Goal: Transaction & Acquisition: Register for event/course

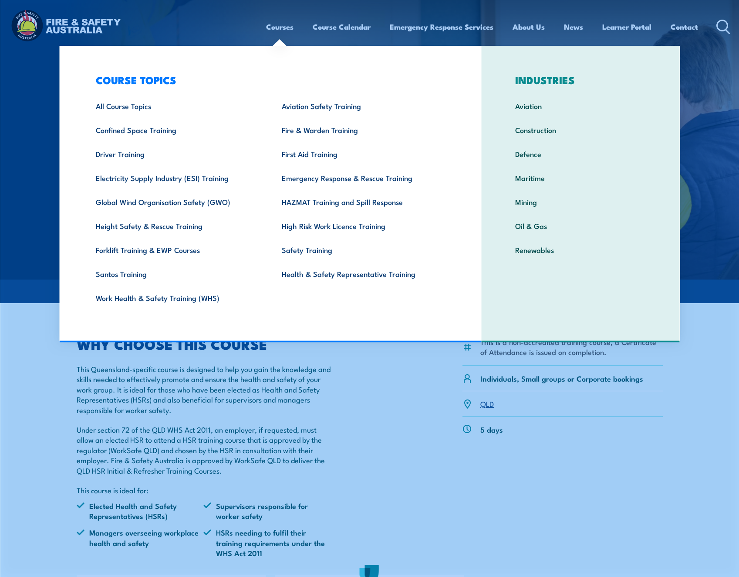
click at [282, 26] on link "Courses" at bounding box center [279, 26] width 27 height 23
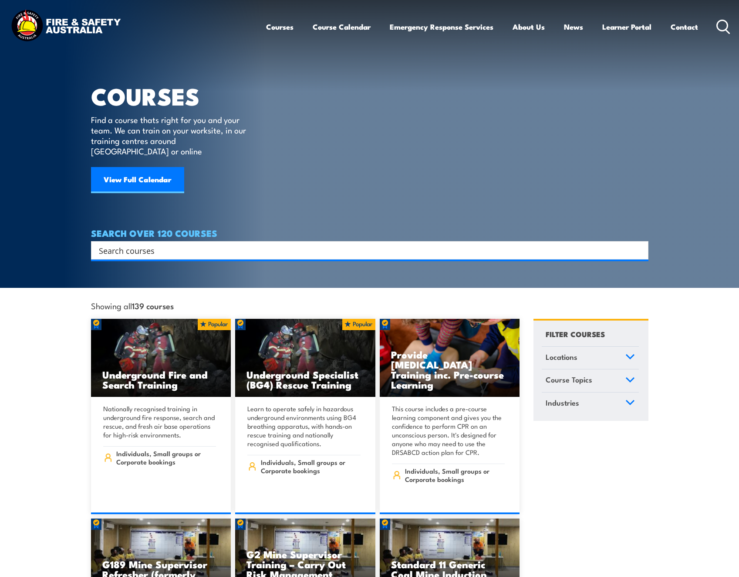
click at [123, 228] on h4 "SEARCH OVER 120 COURSES" at bounding box center [370, 233] width 558 height 10
click at [130, 244] on input "Search input" at bounding box center [364, 250] width 531 height 13
type input "hsr"
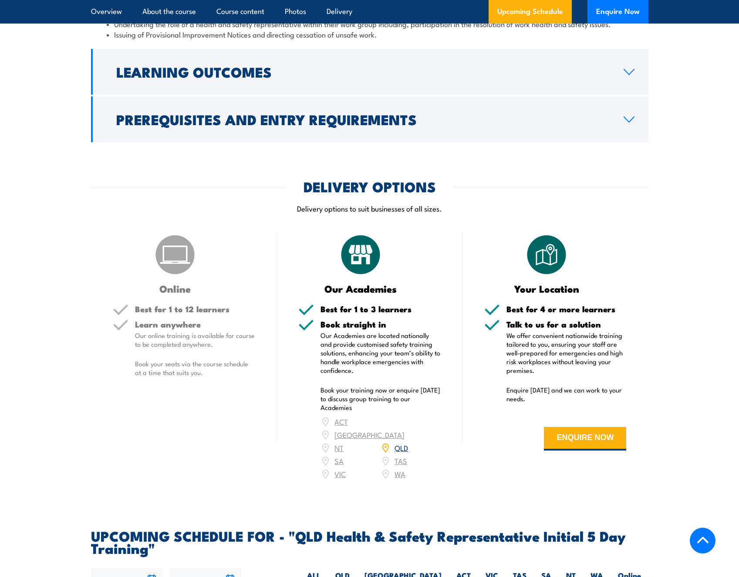
scroll to position [1046, 0]
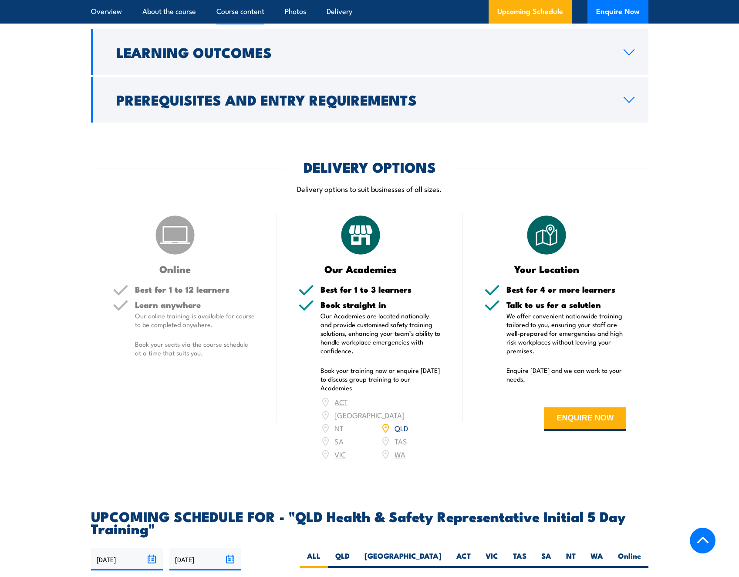
click at [404, 424] on link "QLD" at bounding box center [402, 427] width 14 height 10
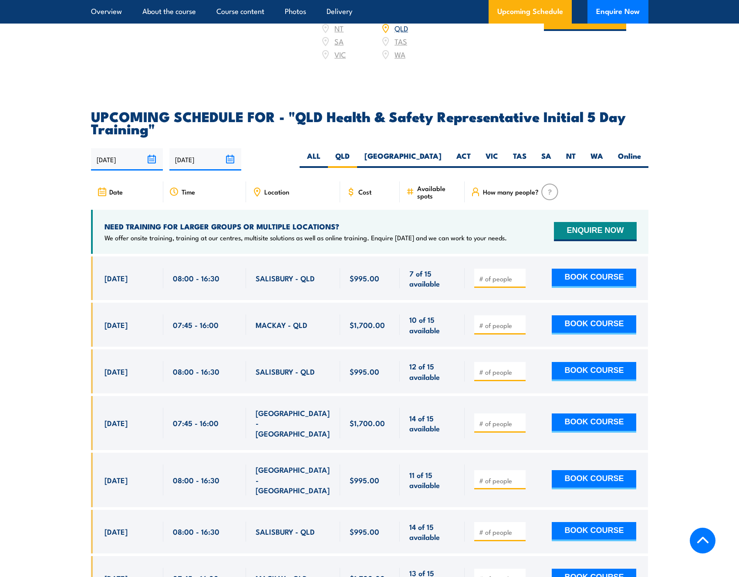
scroll to position [1465, 0]
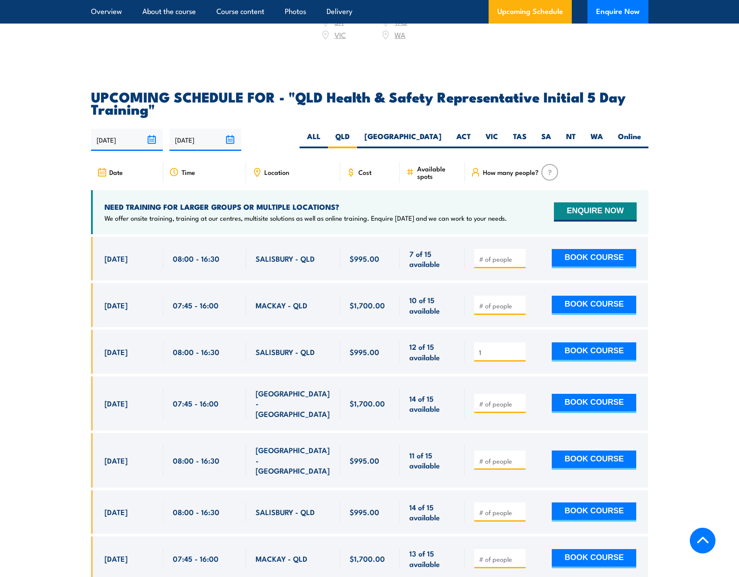
type input "1"
click at [518, 348] on input "1" at bounding box center [501, 352] width 44 height 9
click at [585, 349] on button "BOOK COURSE" at bounding box center [594, 351] width 85 height 19
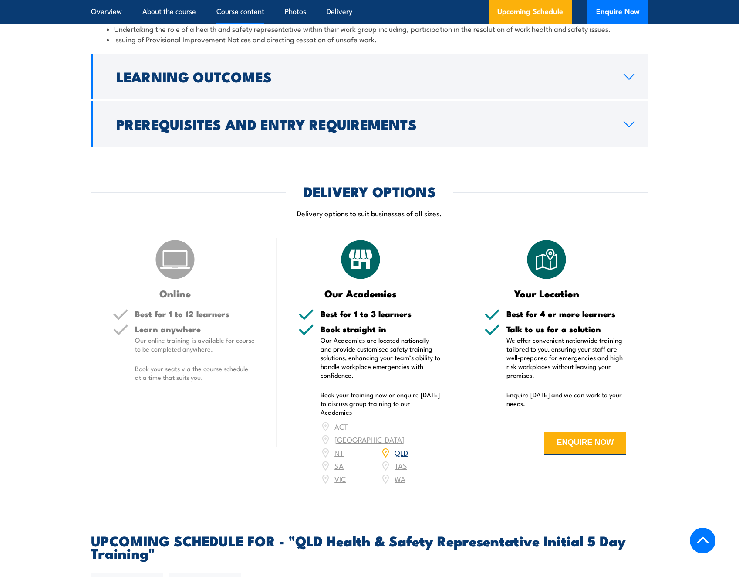
scroll to position [942, 0]
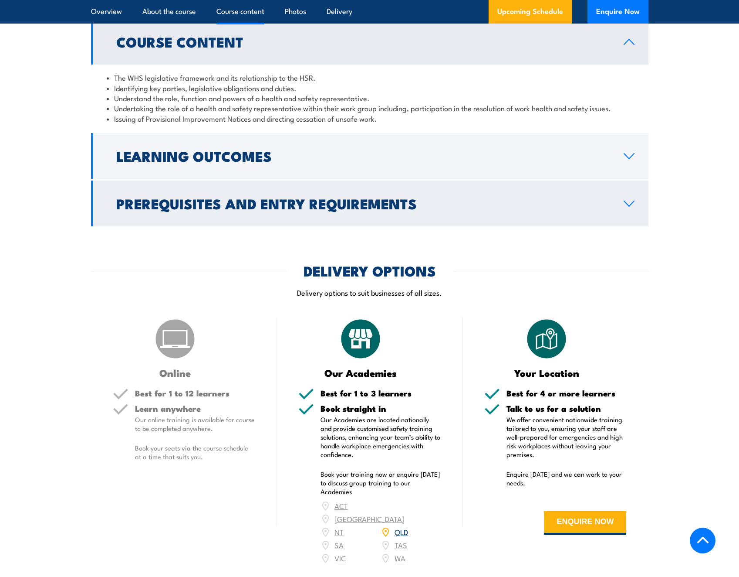
click at [626, 207] on icon at bounding box center [630, 203] width 12 height 7
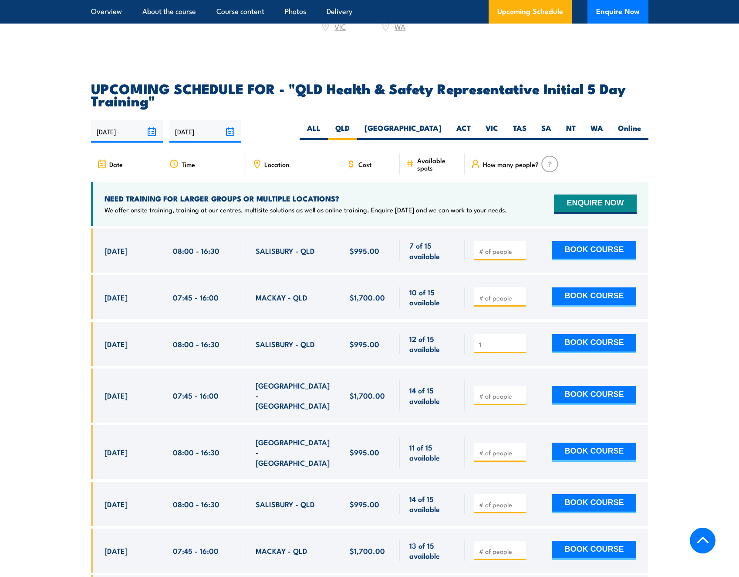
scroll to position [1944, 0]
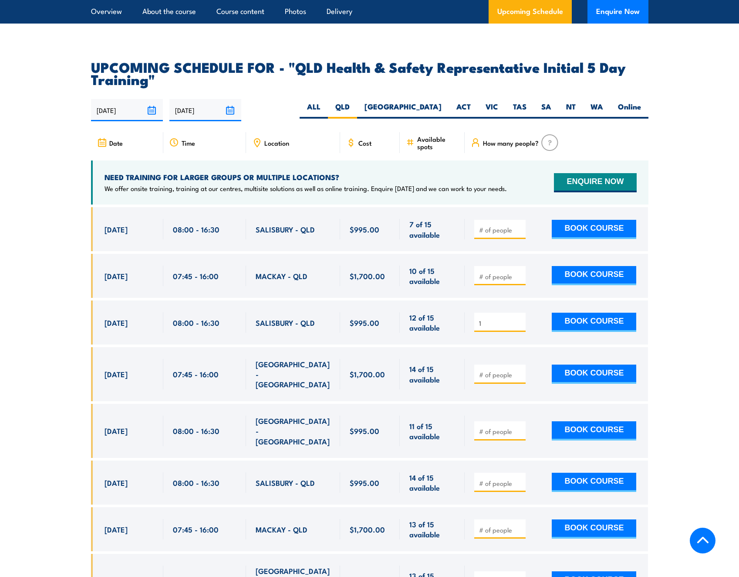
click at [715, 273] on section "UPCOMING SCHEDULE FOR - "QLD Health & Safety Representative Initial 5 Day Train…" at bounding box center [369, 490] width 739 height 859
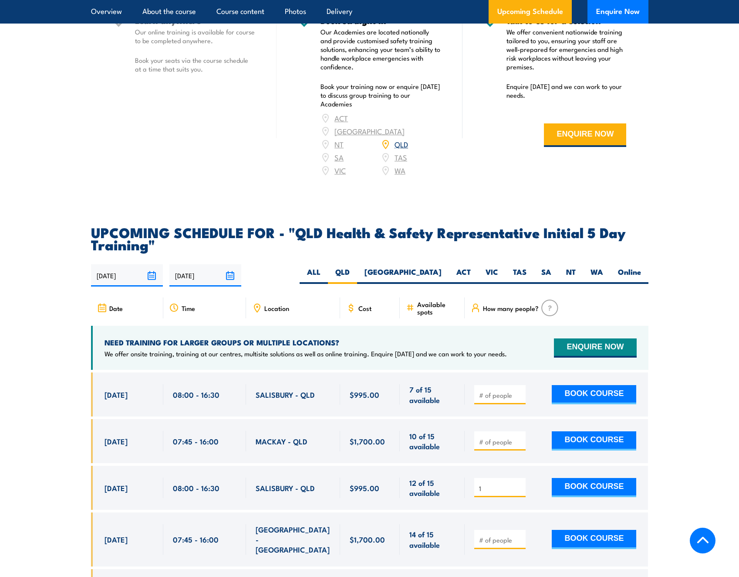
scroll to position [1656, 0]
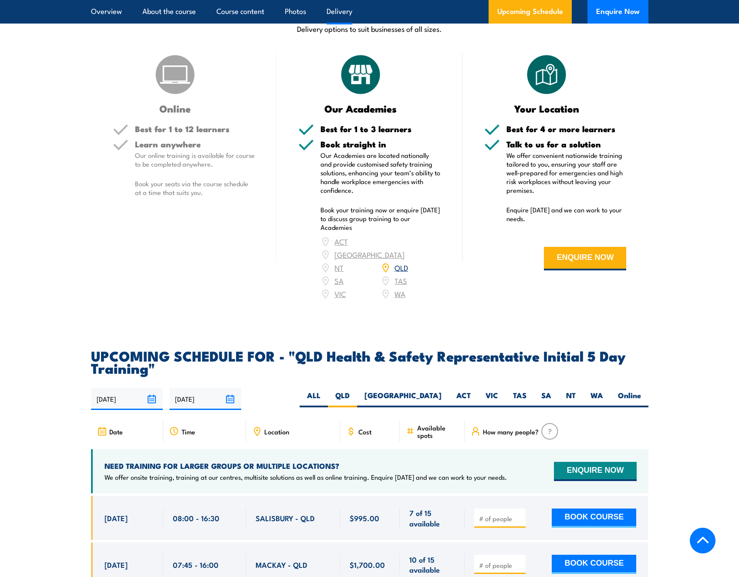
click at [258, 427] on icon at bounding box center [257, 431] width 10 height 10
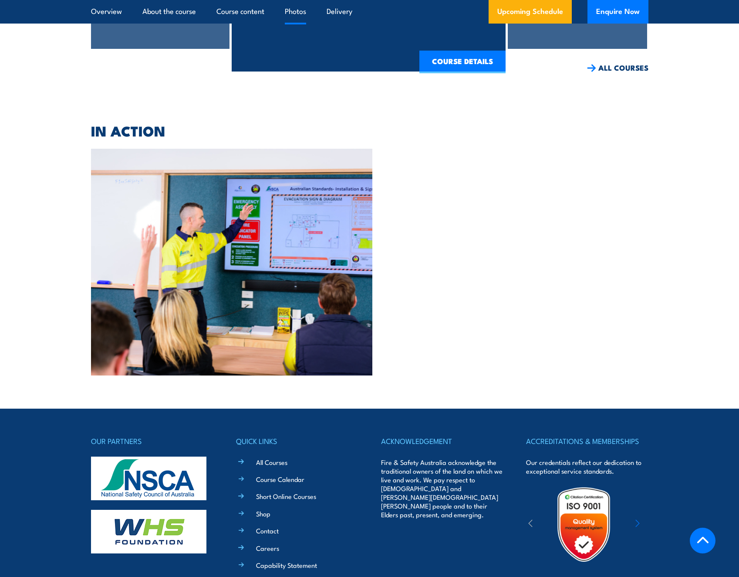
scroll to position [3170, 0]
